Goal: Task Accomplishment & Management: Use online tool/utility

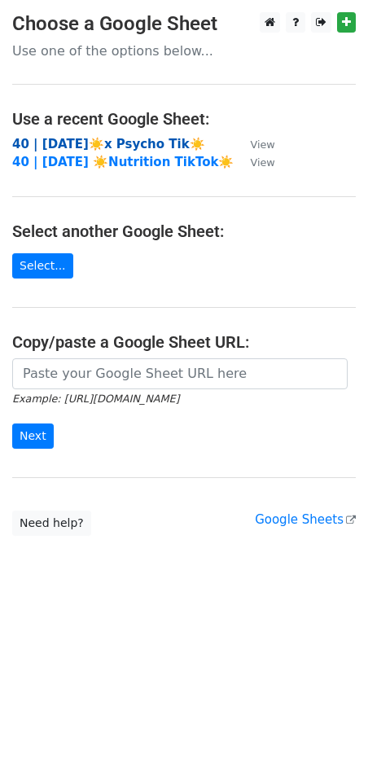
click at [111, 138] on strong "40 | AUG 27☀️x Psycho Tik☀️" at bounding box center [108, 144] width 193 height 15
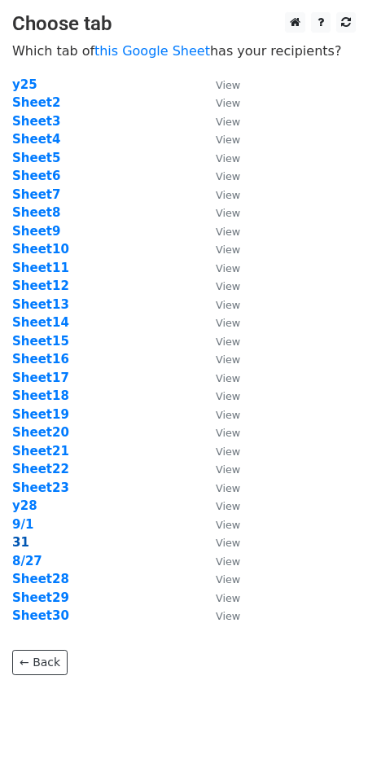
click at [22, 543] on strong "31" at bounding box center [20, 542] width 17 height 15
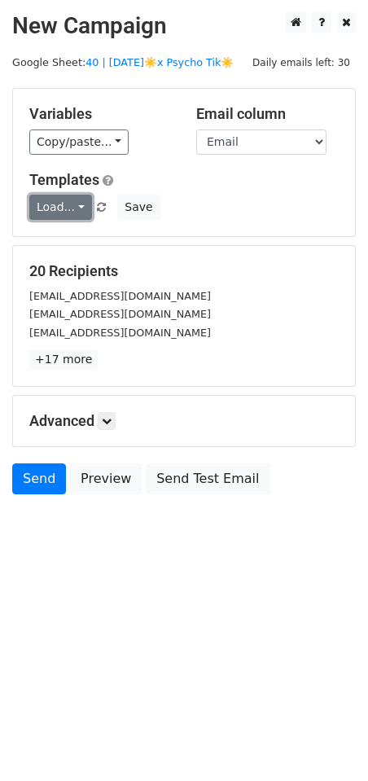
click at [57, 209] on link "Load..." at bounding box center [60, 207] width 63 height 25
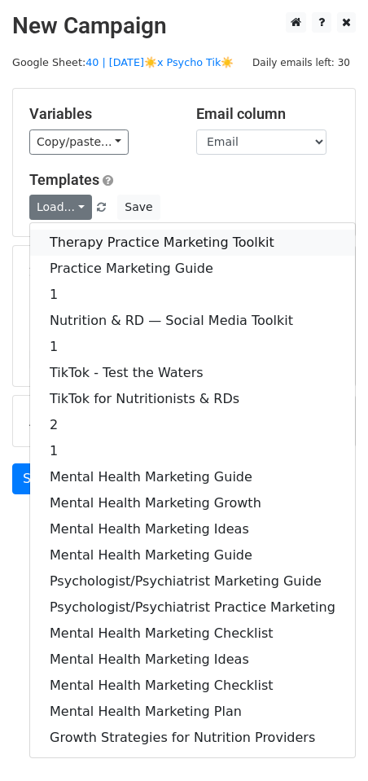
click at [64, 242] on link "Therapy Practice Marketing Toolkit" at bounding box center [192, 243] width 325 height 26
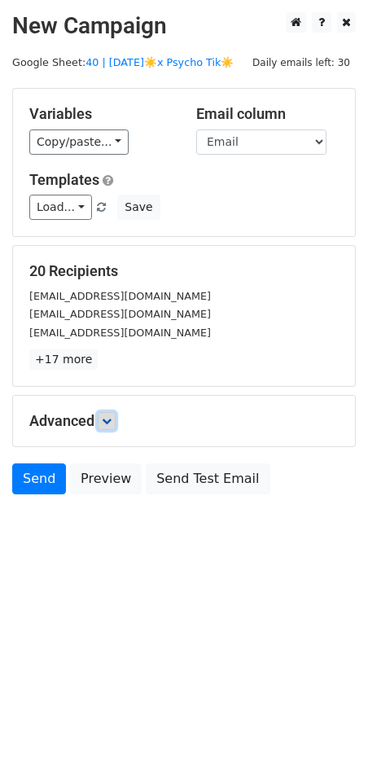
click at [115, 421] on link at bounding box center [107, 421] width 18 height 18
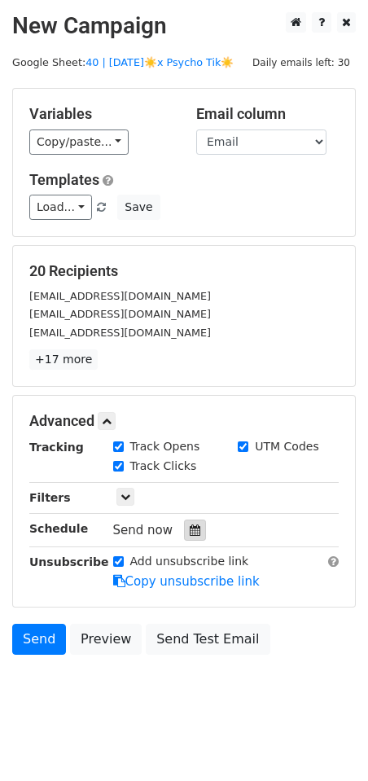
click at [193, 528] on icon at bounding box center [195, 530] width 11 height 11
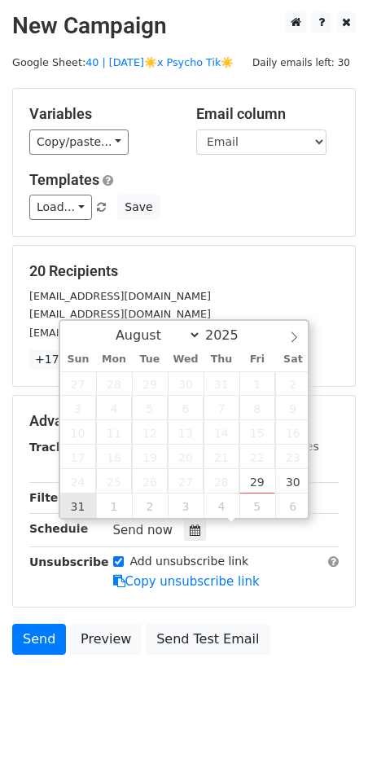
type input "2025-08-31 12:00"
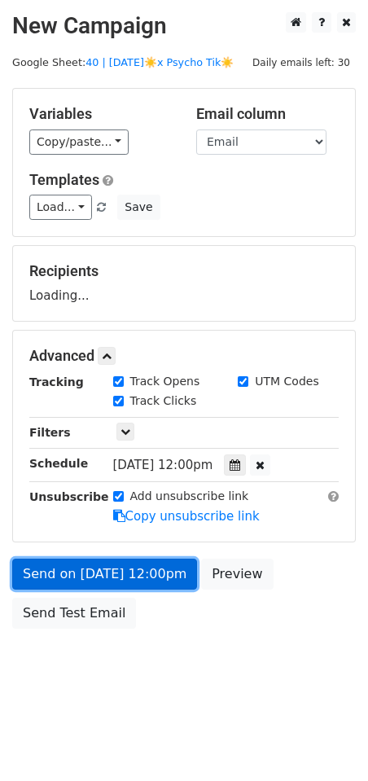
click at [101, 582] on link "Send on Aug 31 at 12:00pm" at bounding box center [104, 574] width 185 height 31
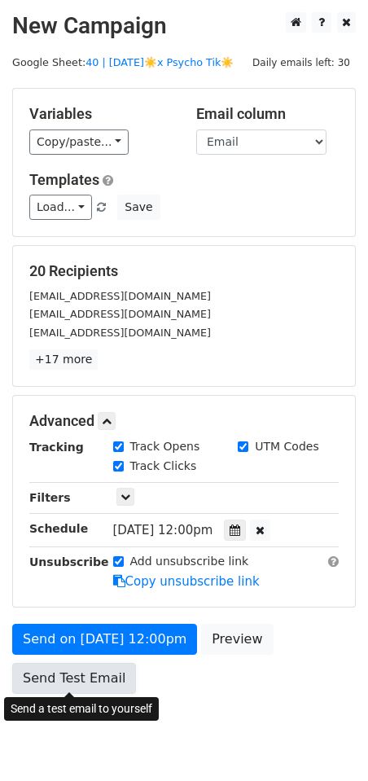
click at [89, 678] on link "Send Test Email" at bounding box center [74, 678] width 124 height 31
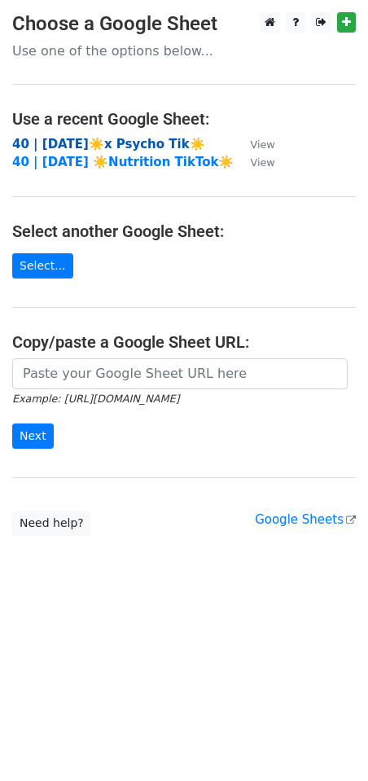
click at [114, 141] on strong "40 | AUG 27☀️x Psycho Tik☀️" at bounding box center [108, 144] width 193 height 15
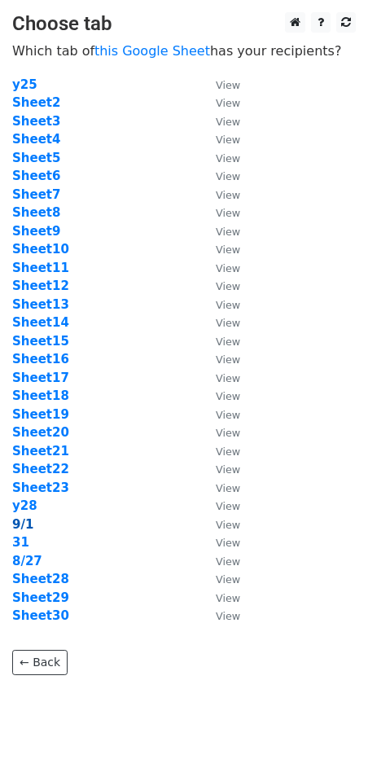
click at [19, 523] on strong "9/1" at bounding box center [22, 524] width 21 height 15
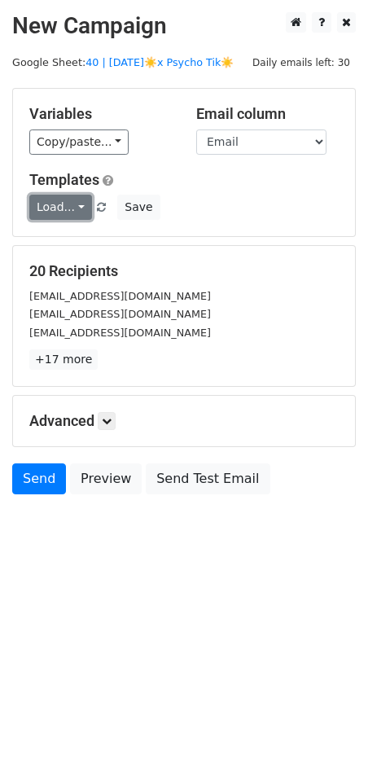
click at [48, 207] on link "Load..." at bounding box center [60, 207] width 63 height 25
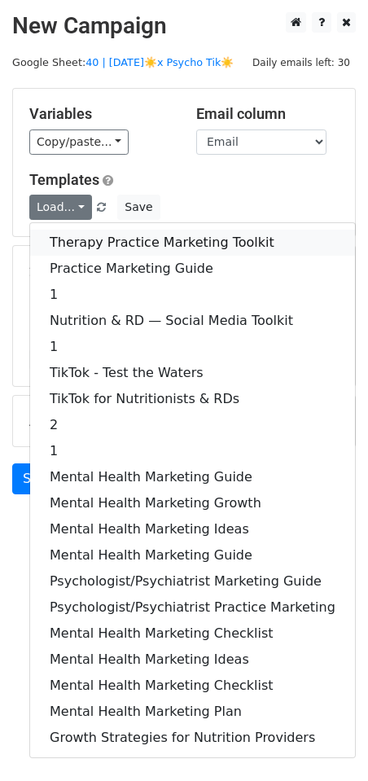
click at [52, 235] on link "Therapy Practice Marketing Toolkit" at bounding box center [192, 243] width 325 height 26
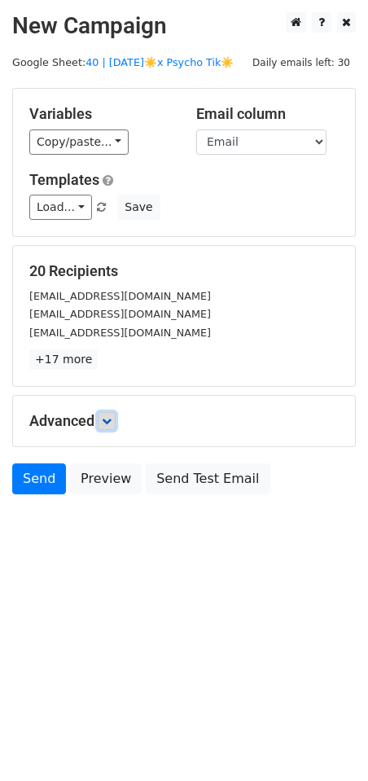
click at [104, 424] on icon at bounding box center [107, 421] width 10 height 10
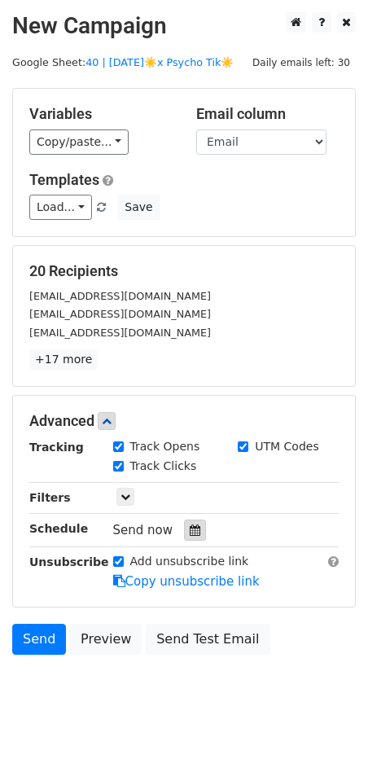
click at [190, 533] on icon at bounding box center [195, 530] width 11 height 11
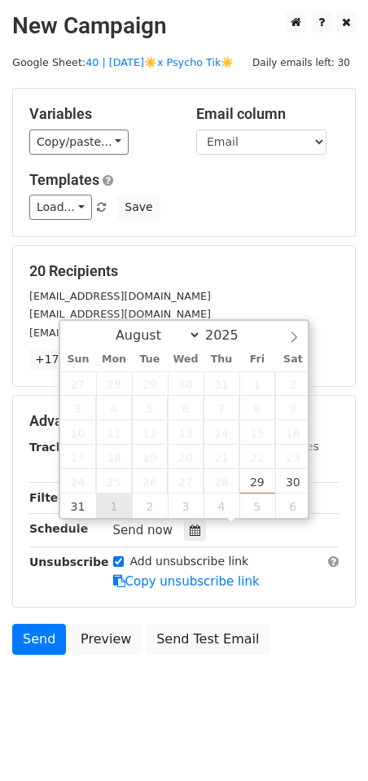
type input "2025-09-01 12:00"
select select "8"
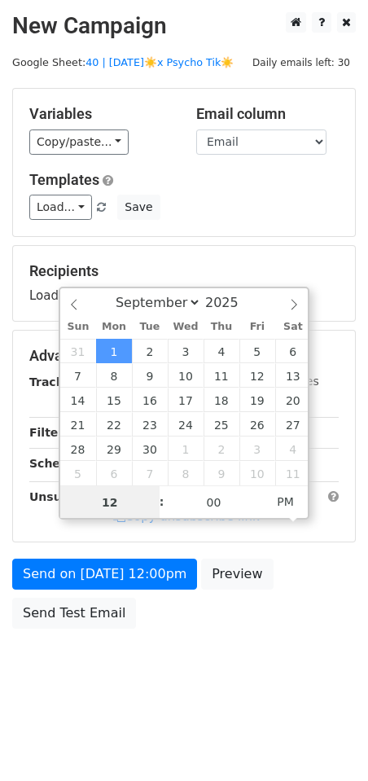
type input "9"
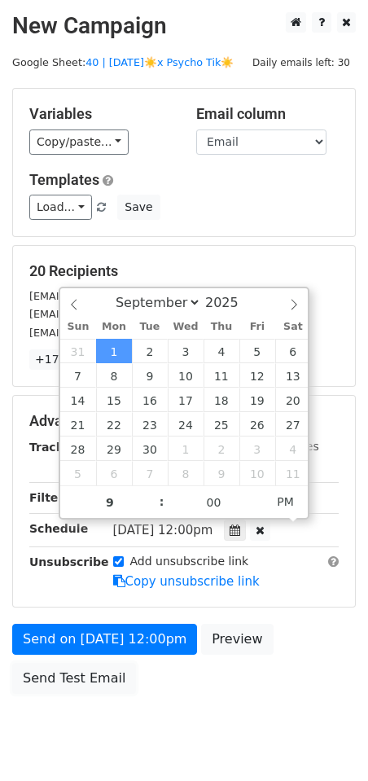
type input "2025-09-01 21:00"
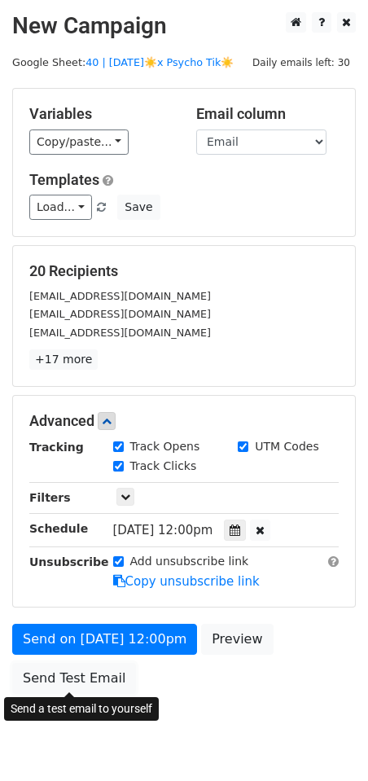
click at [44, 661] on div "Send on Sep 1 at 12:00pm Preview Send Test Email" at bounding box center [184, 663] width 368 height 78
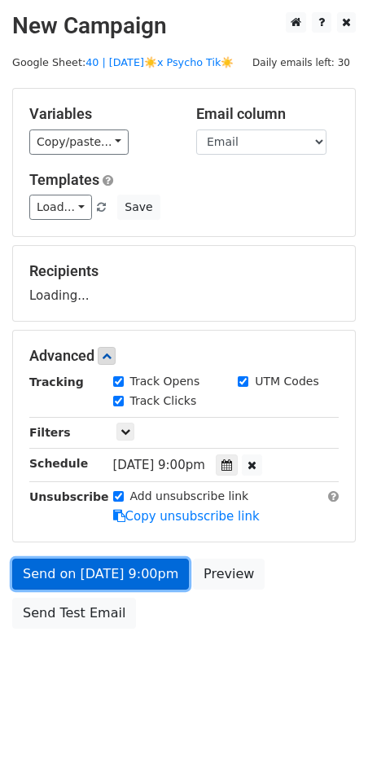
click at [54, 578] on link "Send on Sep 1 at 9:00pm" at bounding box center [100, 574] width 177 height 31
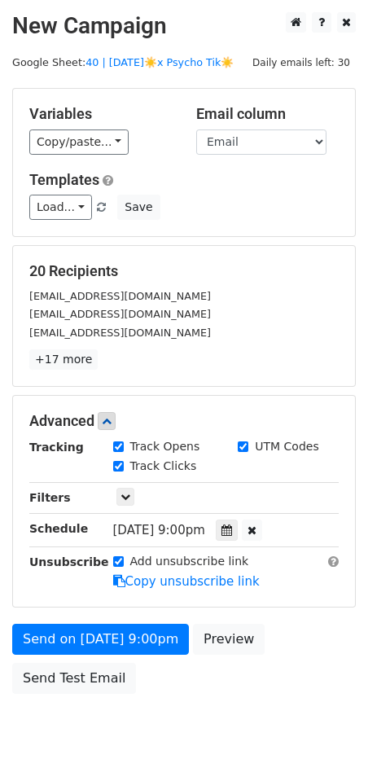
click at [51, 615] on form "Variables Copy/paste... {{Email}} Email column Email Templates Load... Therapy …" at bounding box center [184, 395] width 344 height 614
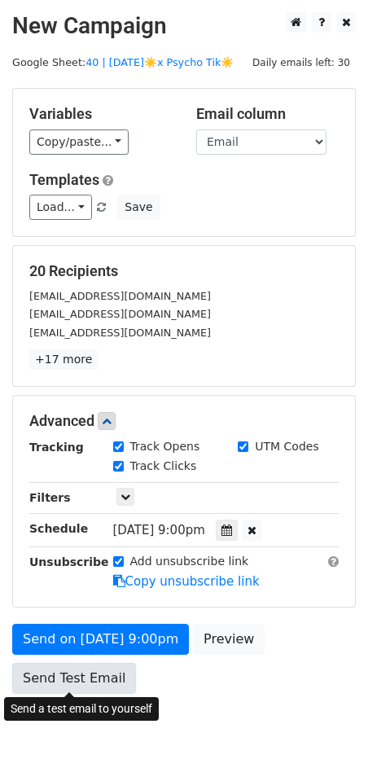
click at [52, 676] on link "Send Test Email" at bounding box center [74, 678] width 124 height 31
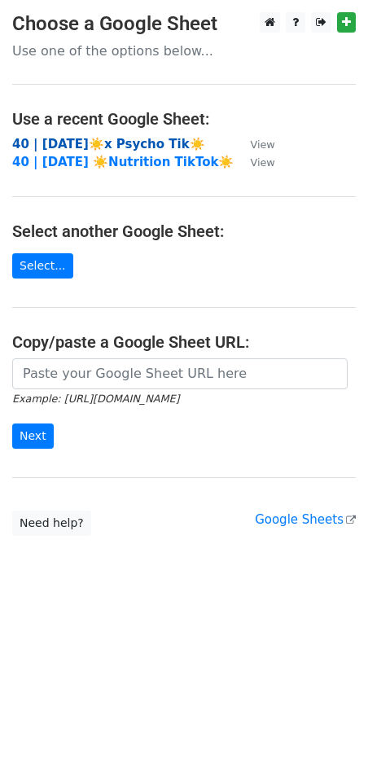
click at [112, 147] on strong "40 | [DATE]☀️x Psycho Tik☀️" at bounding box center [108, 144] width 193 height 15
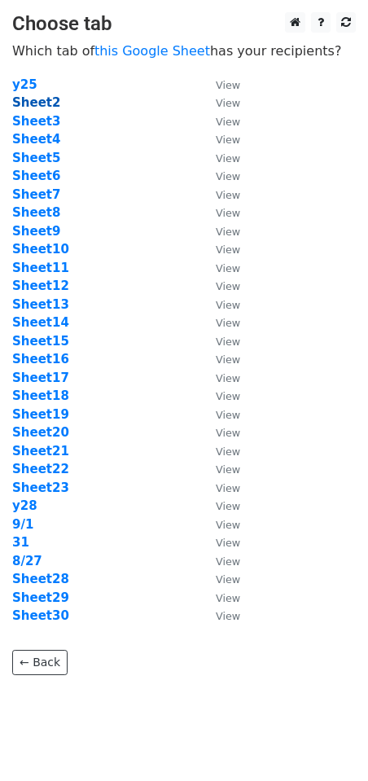
click at [21, 99] on strong "Sheet2" at bounding box center [36, 102] width 48 height 15
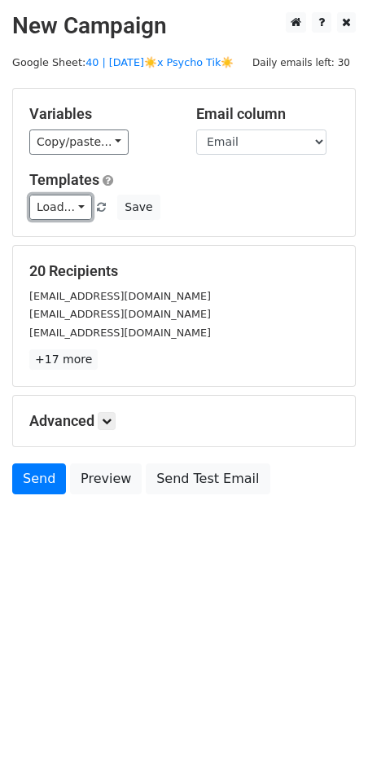
drag, startPoint x: 44, startPoint y: 200, endPoint x: 73, endPoint y: 227, distance: 39.8
click at [44, 200] on link "Load..." at bounding box center [60, 207] width 63 height 25
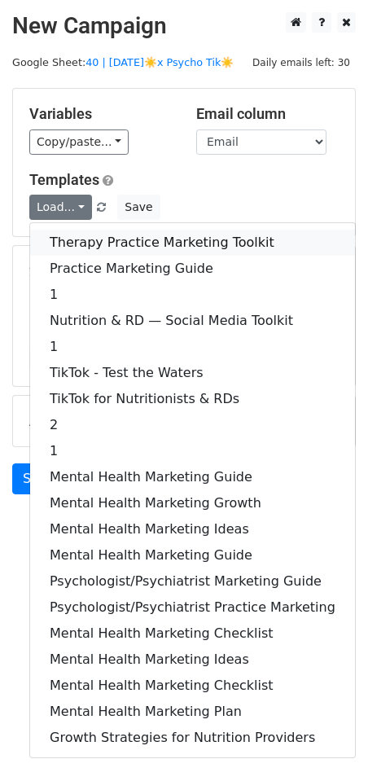
click at [87, 247] on link "Therapy Practice Marketing Toolkit" at bounding box center [192, 243] width 325 height 26
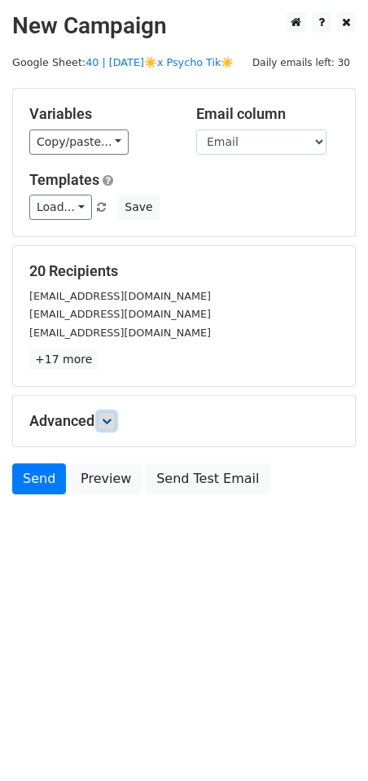
click at [106, 416] on icon at bounding box center [107, 421] width 10 height 10
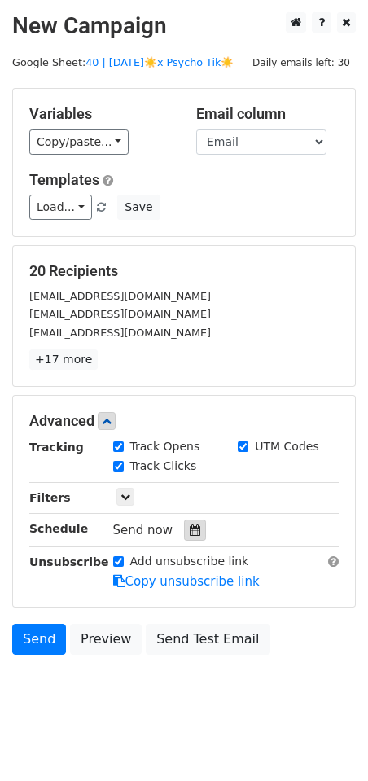
click at [190, 529] on icon at bounding box center [195, 530] width 11 height 11
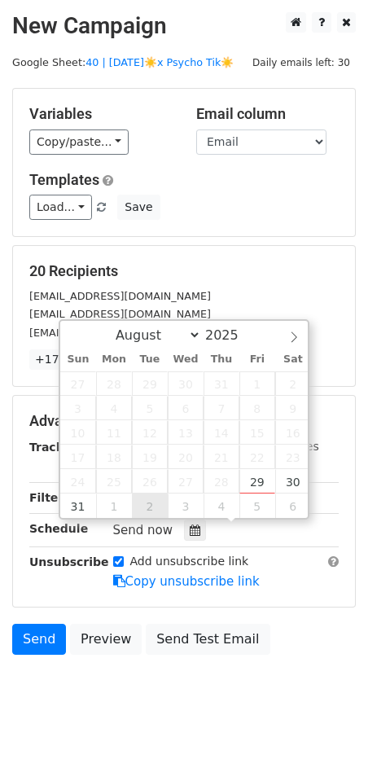
type input "2025-09-02 12:00"
select select "8"
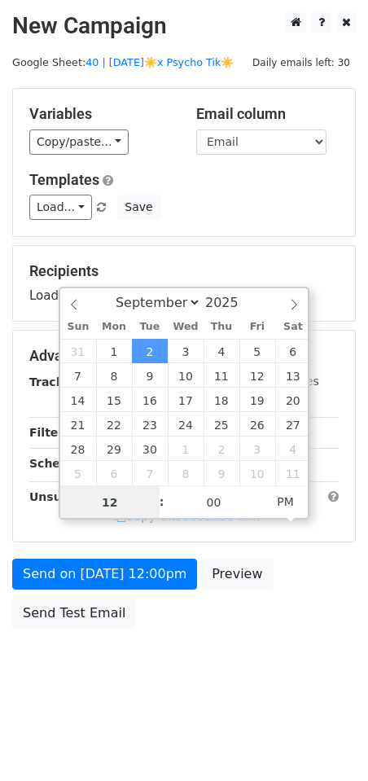
type input "8"
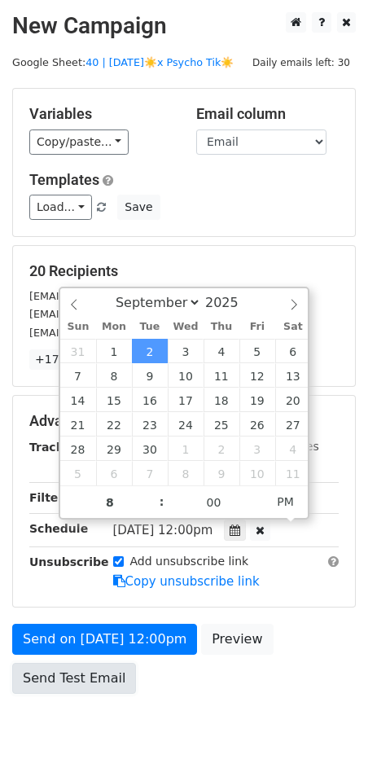
type input "2025-09-02 20:00"
click at [61, 663] on link "Send Test Email" at bounding box center [74, 678] width 124 height 31
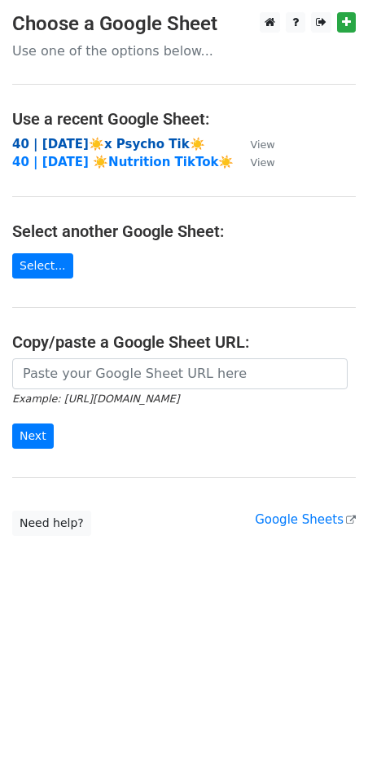
click at [111, 139] on strong "40 | AUG 27☀️x Psycho Tik☀️" at bounding box center [108, 144] width 193 height 15
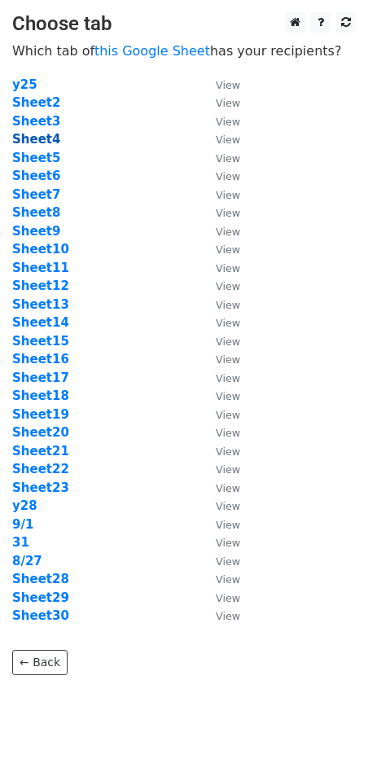
click at [41, 135] on strong "Sheet4" at bounding box center [36, 139] width 48 height 15
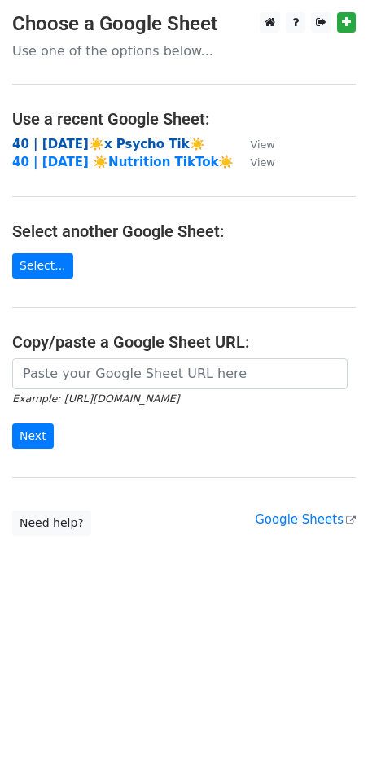
click at [109, 146] on strong "40 | [DATE]☀️x Psycho Tik☀️" at bounding box center [108, 144] width 193 height 15
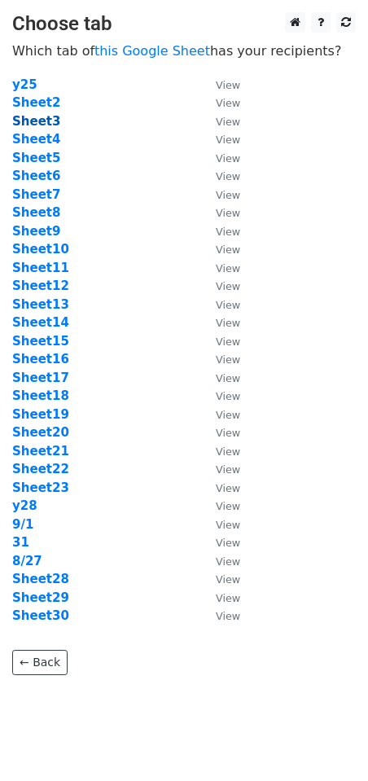
click at [38, 122] on strong "Sheet3" at bounding box center [36, 121] width 48 height 15
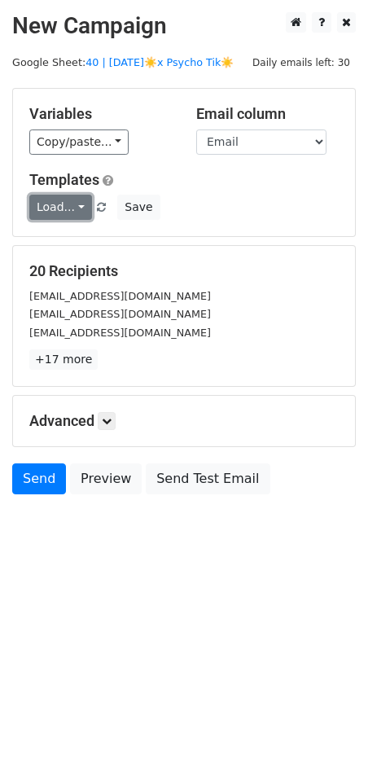
click at [57, 213] on link "Load..." at bounding box center [60, 207] width 63 height 25
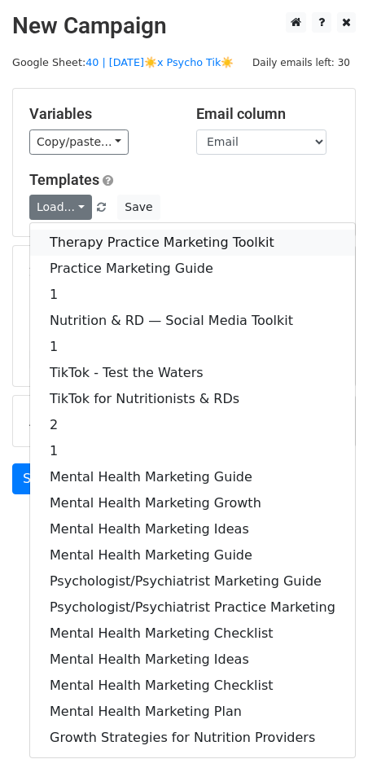
click at [70, 247] on link "Therapy Practice Marketing Toolkit" at bounding box center [192, 243] width 325 height 26
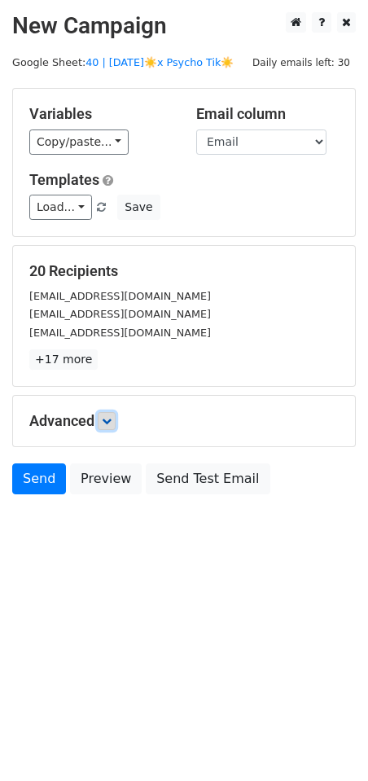
click at [111, 416] on icon at bounding box center [107, 421] width 10 height 10
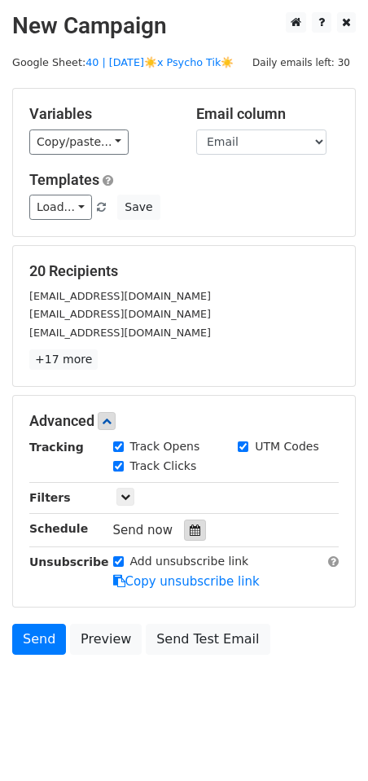
click at [184, 521] on div at bounding box center [195, 530] width 22 height 21
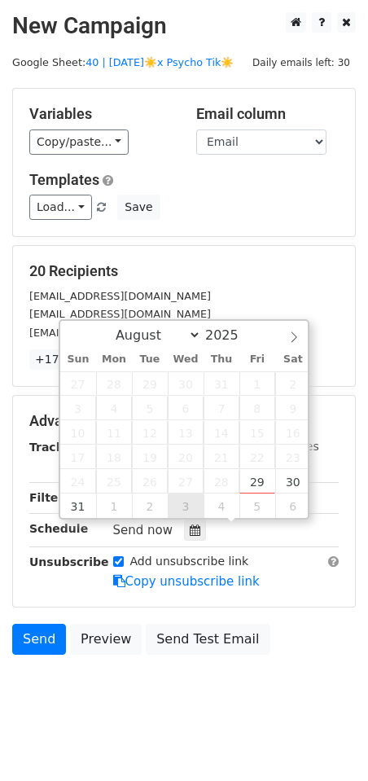
type input "2025-09-03 12:00"
select select "8"
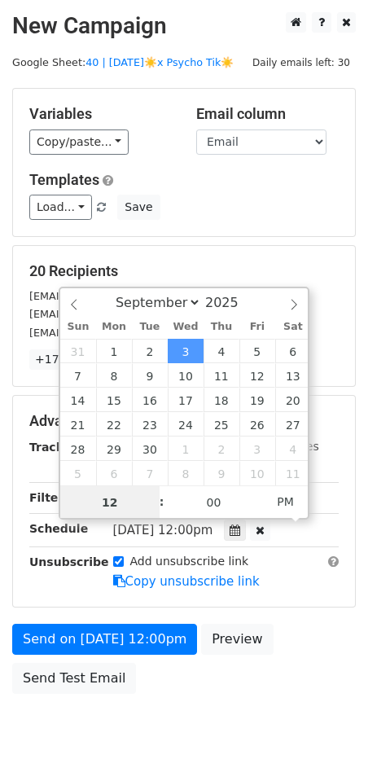
type input "8"
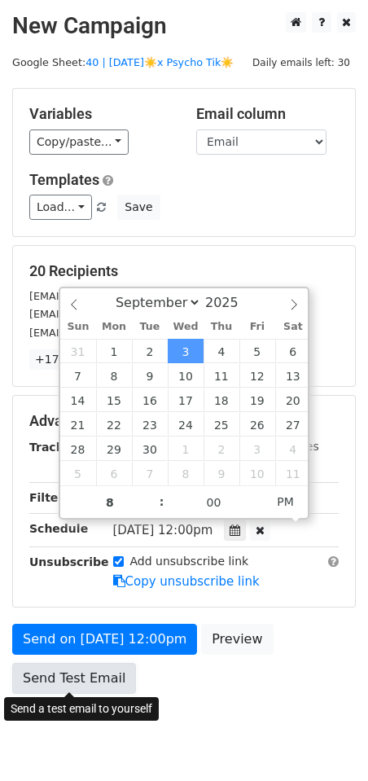
type input "2025-09-03 20:00"
click at [74, 687] on link "Send Test Email" at bounding box center [74, 678] width 124 height 31
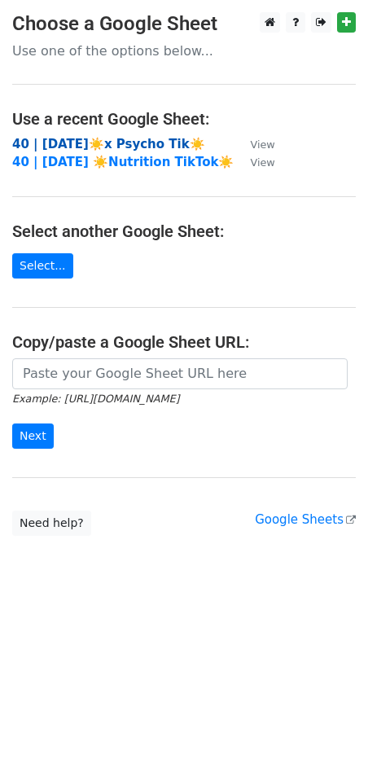
click at [101, 145] on strong "40 | AUG 27☀️x Psycho Tik☀️" at bounding box center [108, 144] width 193 height 15
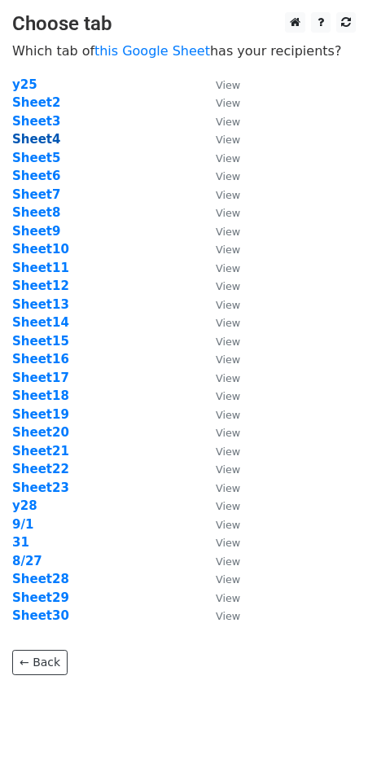
click at [40, 143] on strong "Sheet4" at bounding box center [36, 139] width 48 height 15
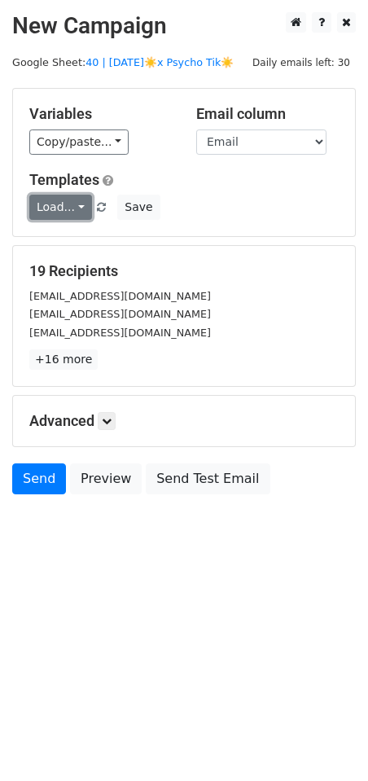
click at [54, 206] on link "Load..." at bounding box center [60, 207] width 63 height 25
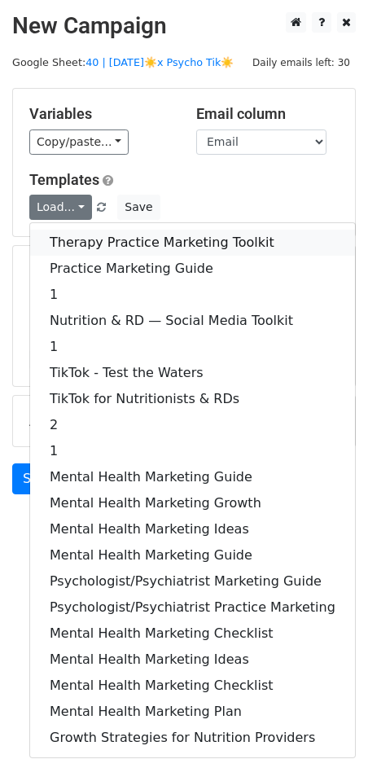
click at [78, 244] on link "Therapy Practice Marketing Toolkit" at bounding box center [192, 243] width 325 height 26
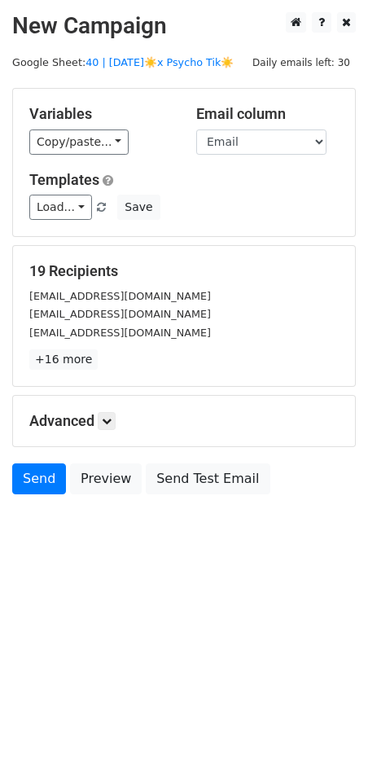
click at [108, 429] on div "Advanced Tracking Track Opens UTM Codes Track Clicks Filters Only include sprea…" at bounding box center [184, 421] width 342 height 50
click at [112, 416] on icon at bounding box center [107, 421] width 10 height 10
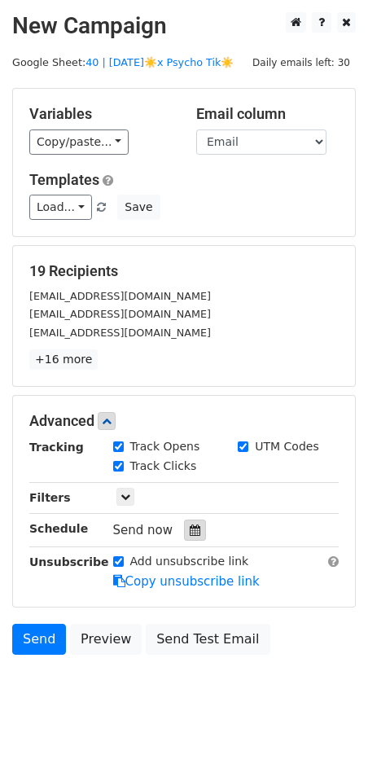
click at [192, 529] on icon at bounding box center [195, 530] width 11 height 11
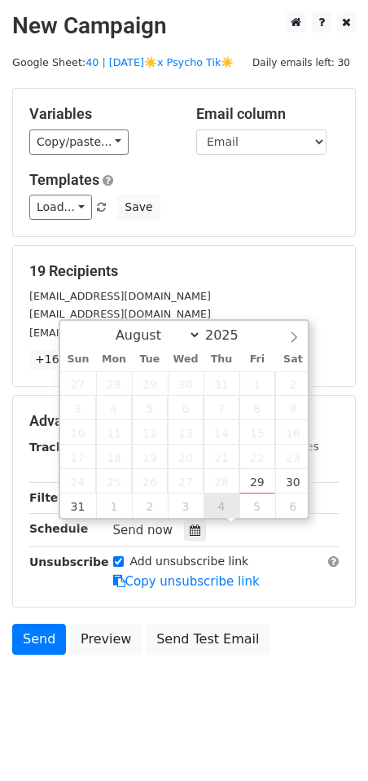
type input "2025-09-04 12:00"
select select "8"
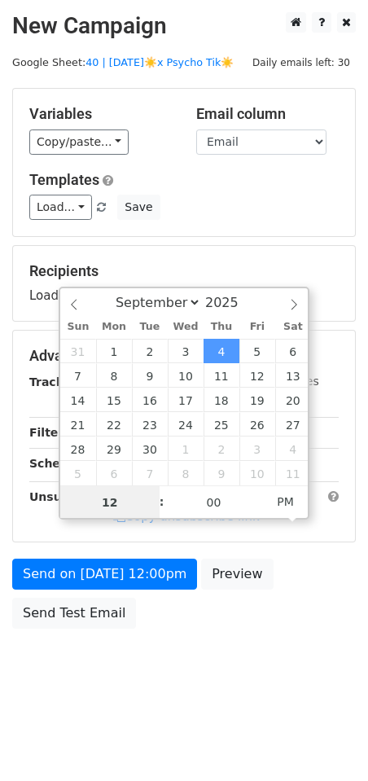
type input "8"
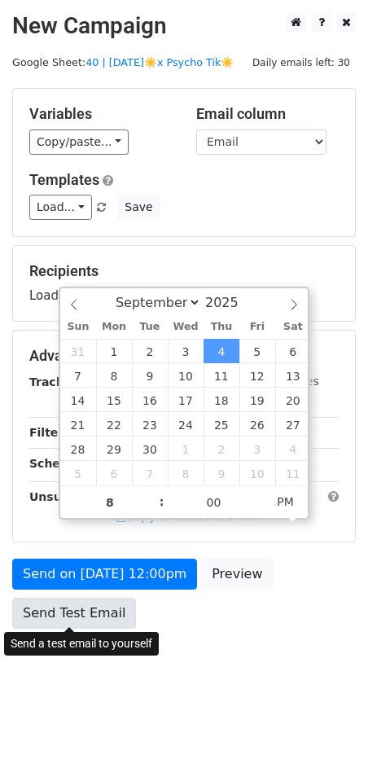
type input "2025-09-04 20:00"
click at [81, 619] on form "Variables Copy/paste... {{Email}} Email column Email Templates Load... Therapy …" at bounding box center [184, 362] width 344 height 549
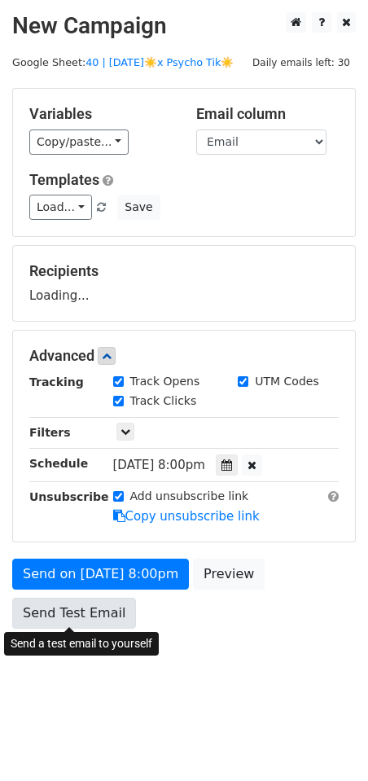
drag, startPoint x: 46, startPoint y: 662, endPoint x: 55, endPoint y: 626, distance: 37.9
click at [46, 662] on body "New Campaign Daily emails left: 30 Google Sheet: 40 | AUG 27☀️x Psycho Tik☀️ Va…" at bounding box center [184, 357] width 368 height 690
click at [62, 614] on link "Send Test Email" at bounding box center [74, 613] width 124 height 31
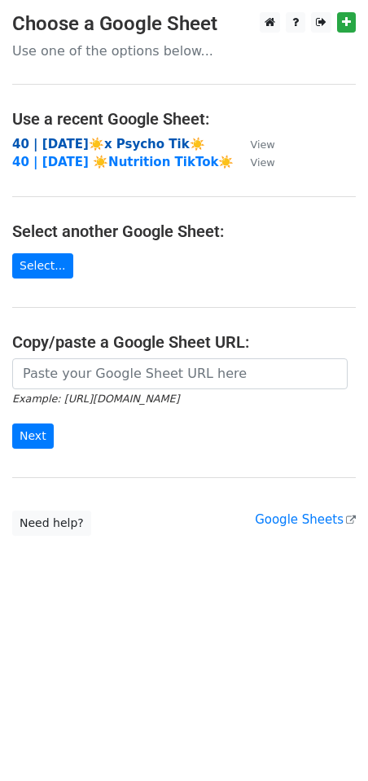
click at [138, 146] on strong "40 | [DATE]☀️x Psycho Tik☀️" at bounding box center [108, 144] width 193 height 15
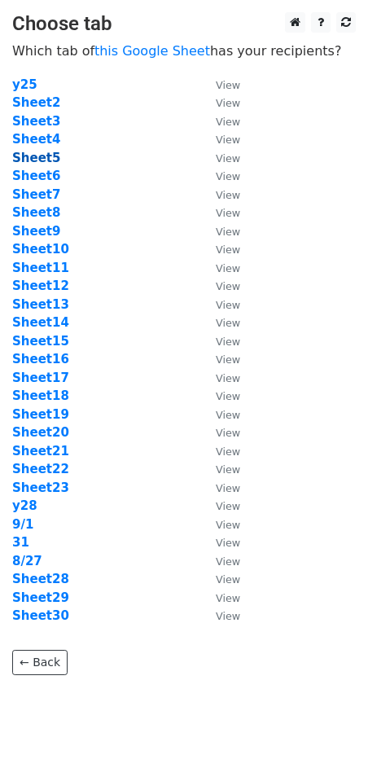
click at [46, 159] on strong "Sheet5" at bounding box center [36, 158] width 48 height 15
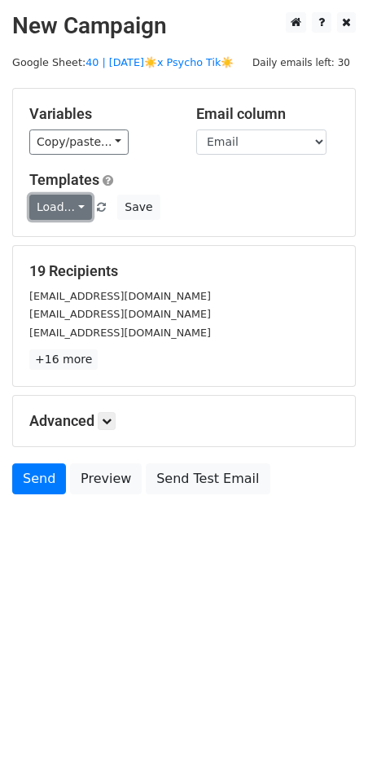
click at [47, 207] on link "Load..." at bounding box center [60, 207] width 63 height 25
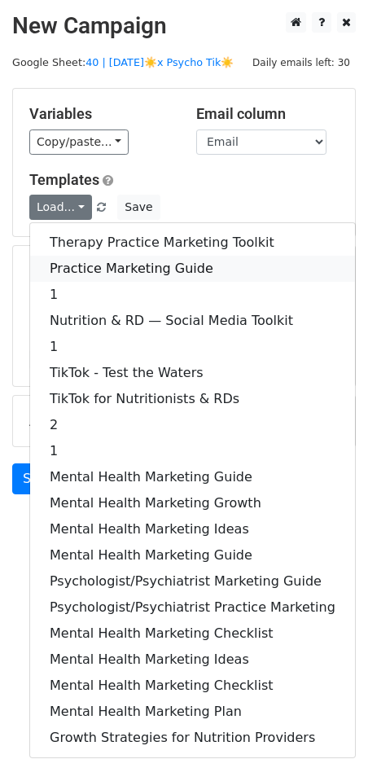
click at [70, 260] on link "Practice Marketing Guide" at bounding box center [192, 269] width 325 height 26
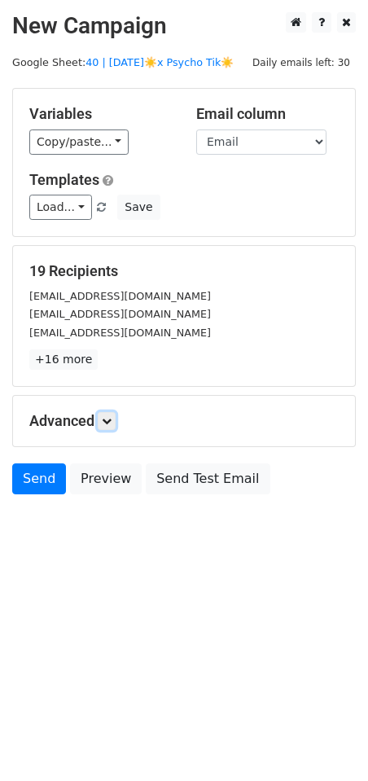
drag, startPoint x: 110, startPoint y: 423, endPoint x: 123, endPoint y: 442, distance: 23.5
click at [110, 423] on icon at bounding box center [107, 421] width 10 height 10
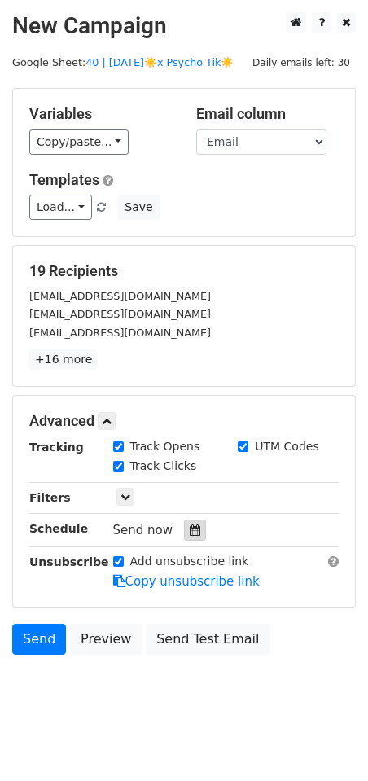
click at [193, 530] on div at bounding box center [195, 530] width 22 height 21
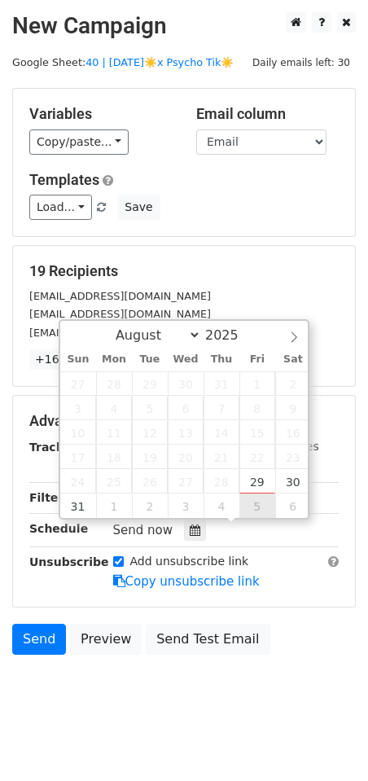
type input "[DATE] 12:00"
select select "8"
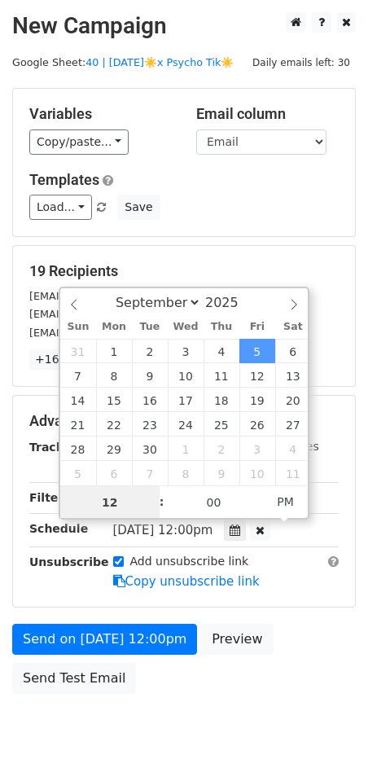
type input "8"
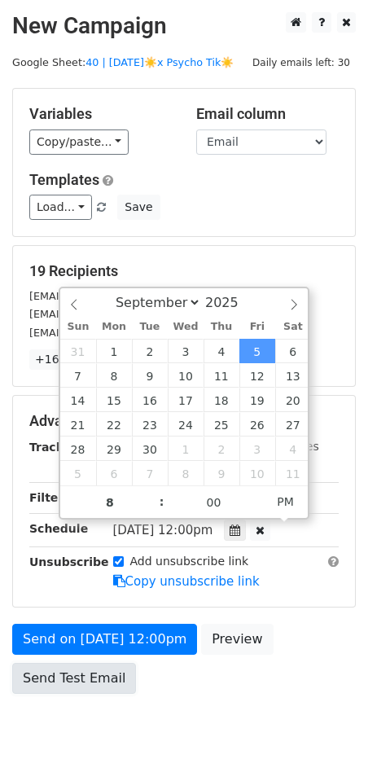
type input "[DATE] 20:00"
click at [51, 674] on link "Send Test Email" at bounding box center [74, 678] width 124 height 31
